Goal: Information Seeking & Learning: Learn about a topic

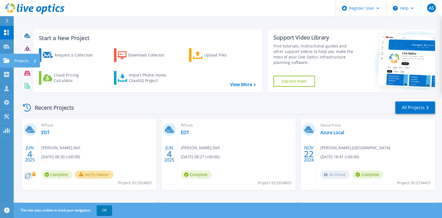
click at [6, 59] on icon at bounding box center [6, 60] width 7 height 5
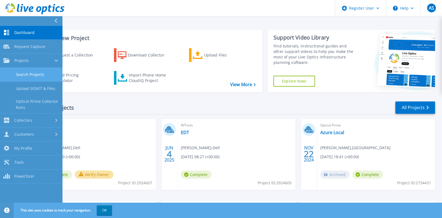
click at [39, 77] on link "Search Projects" at bounding box center [31, 75] width 62 height 14
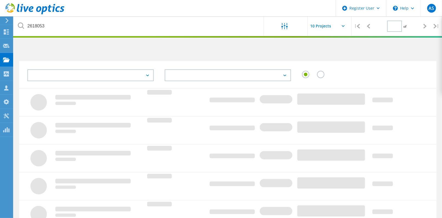
type input "1"
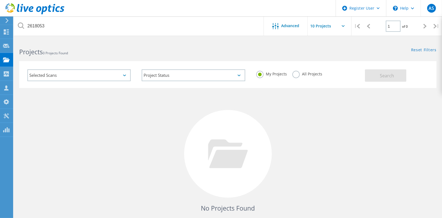
click at [293, 71] on label "All Projects" at bounding box center [307, 73] width 30 height 5
click at [0, 0] on input "All Projects" at bounding box center [0, 0] width 0 height 0
click at [296, 72] on label "All Projects" at bounding box center [307, 73] width 30 height 5
click at [0, 0] on input "All Projects" at bounding box center [0, 0] width 0 height 0
click at [395, 74] on button "Search" at bounding box center [385, 75] width 41 height 12
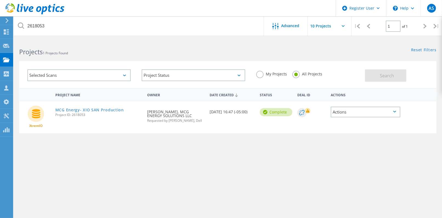
click at [96, 106] on div "MCG Energy- XIO SAN Production Project ID: 2618053" at bounding box center [99, 111] width 92 height 21
click at [96, 108] on link "MCG Energy- XIO SAN Production" at bounding box center [89, 110] width 68 height 4
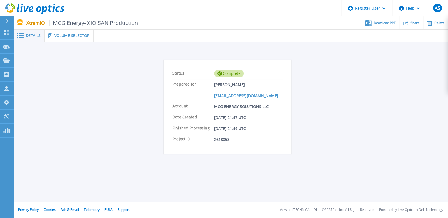
click at [94, 38] on div at bounding box center [271, 36] width 354 height 12
click at [89, 36] on span "Volume Selector" at bounding box center [71, 36] width 35 height 4
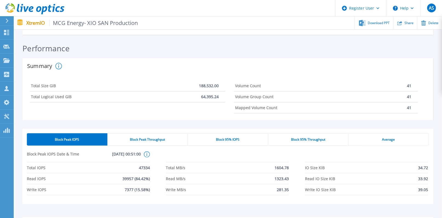
scroll to position [61, 0]
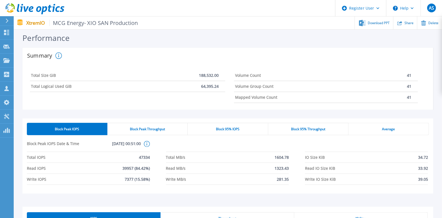
click at [172, 127] on div "Block Peak Throughput" at bounding box center [147, 129] width 80 height 12
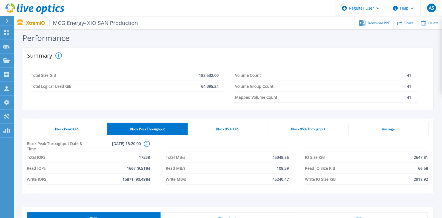
click at [206, 130] on div "Block 95% IOPS" at bounding box center [228, 129] width 80 height 12
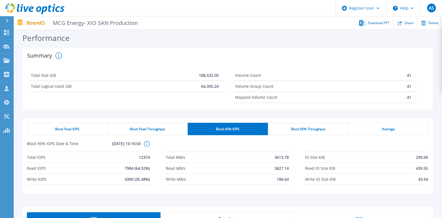
click at [317, 130] on span "Block 95% Throughput" at bounding box center [308, 129] width 34 height 4
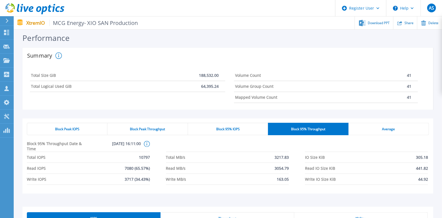
click at [387, 129] on span "Average" at bounding box center [388, 129] width 13 height 4
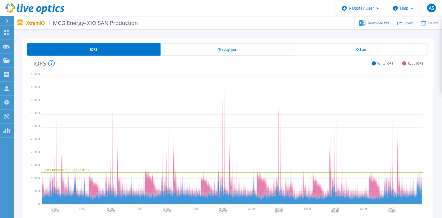
scroll to position [206, 0]
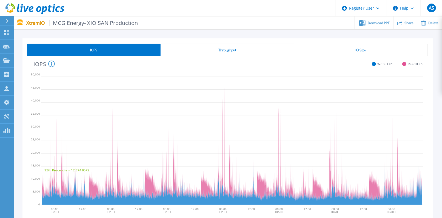
click at [227, 47] on div "Throughput" at bounding box center [227, 50] width 133 height 12
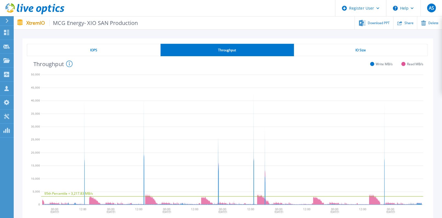
click at [332, 48] on div "IO Size" at bounding box center [361, 50] width 134 height 12
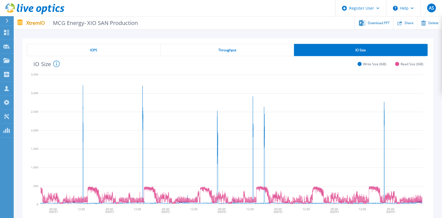
click at [125, 48] on div "IOPS" at bounding box center [94, 50] width 134 height 12
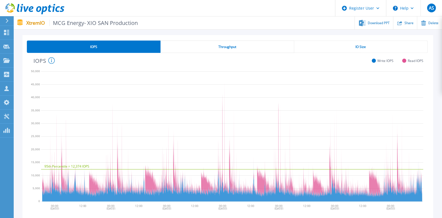
scroll to position [208, 0]
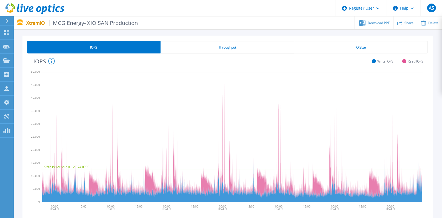
click at [356, 45] on span "IO Size" at bounding box center [361, 47] width 10 height 4
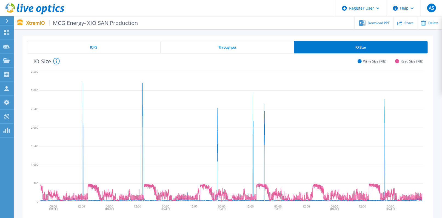
scroll to position [0, 0]
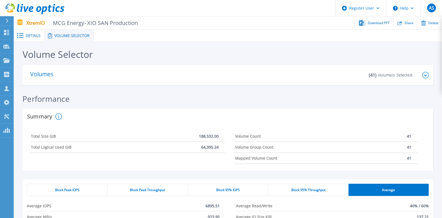
click at [412, 77] on p "Volume/s Selected" at bounding box center [395, 74] width 34 height 5
click at [425, 74] on icon at bounding box center [425, 75] width 7 height 7
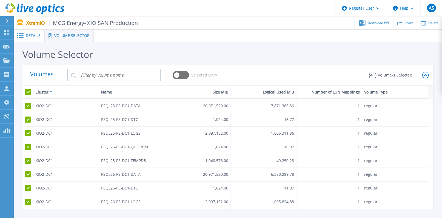
click at [425, 74] on icon at bounding box center [425, 75] width 7 height 7
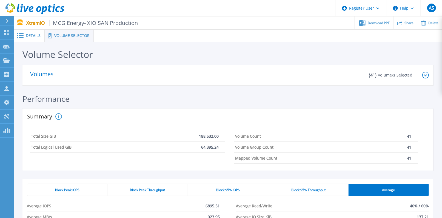
click at [425, 74] on icon at bounding box center [425, 75] width 7 height 7
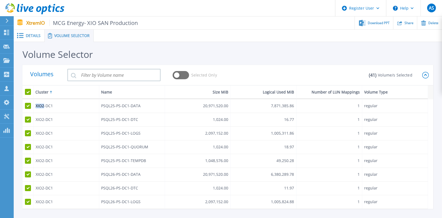
click at [425, 74] on icon at bounding box center [425, 75] width 7 height 7
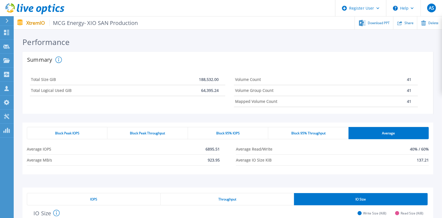
scroll to position [57, 0]
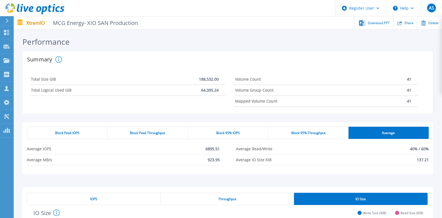
click at [81, 135] on div "Block Peak IOPS" at bounding box center [67, 133] width 81 height 12
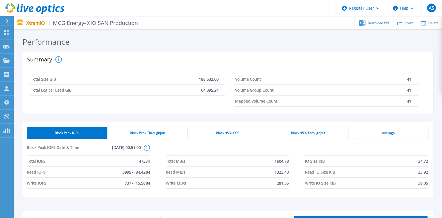
click at [140, 133] on span "Block Peak Throughput" at bounding box center [147, 133] width 35 height 4
